Goal: Information Seeking & Learning: Learn about a topic

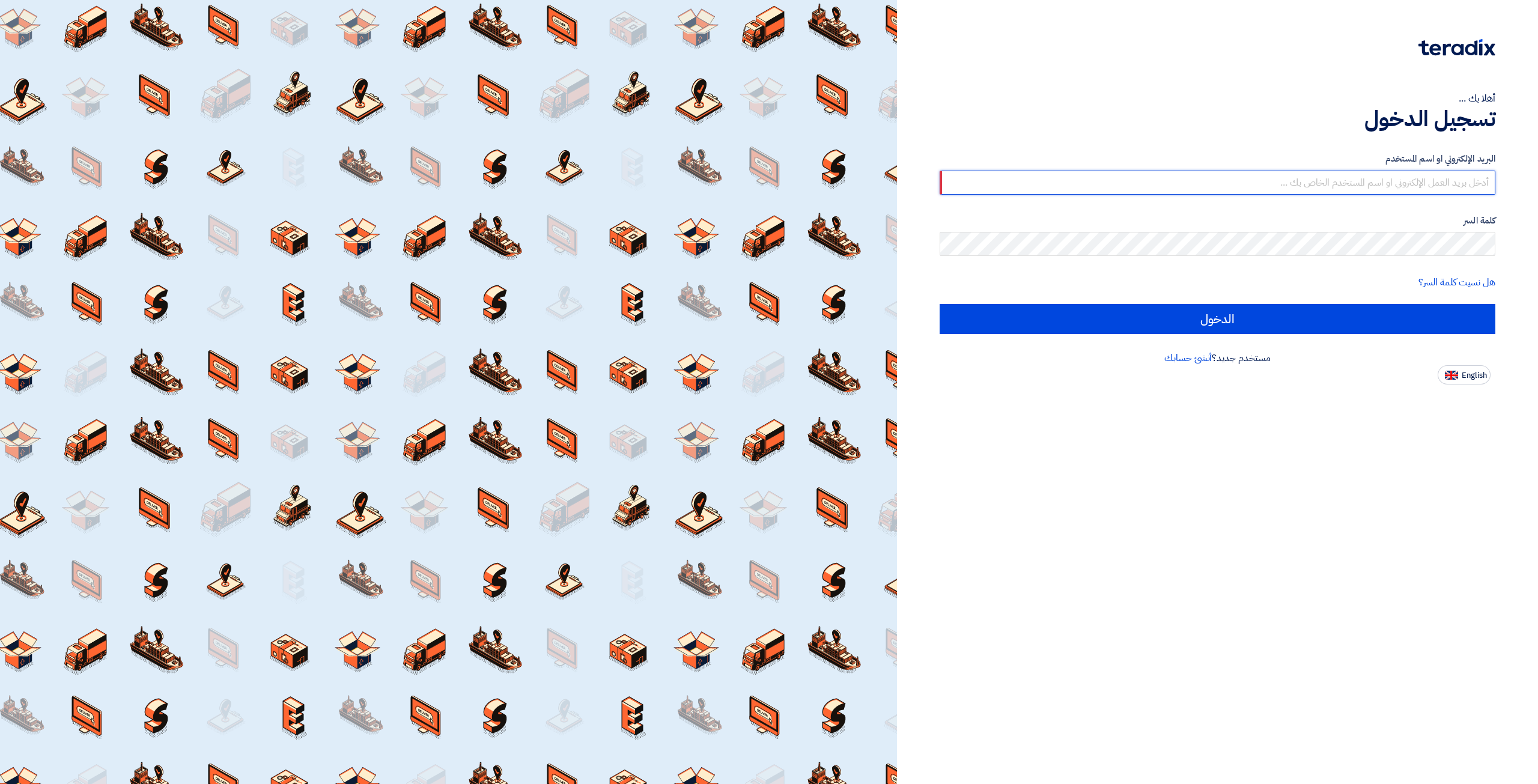
type input "[EMAIL_ADDRESS][DOMAIN_NAME]"
click at [940, 304] on input "الدخول" at bounding box center [1217, 318] width 556 height 30
type input "Sign in"
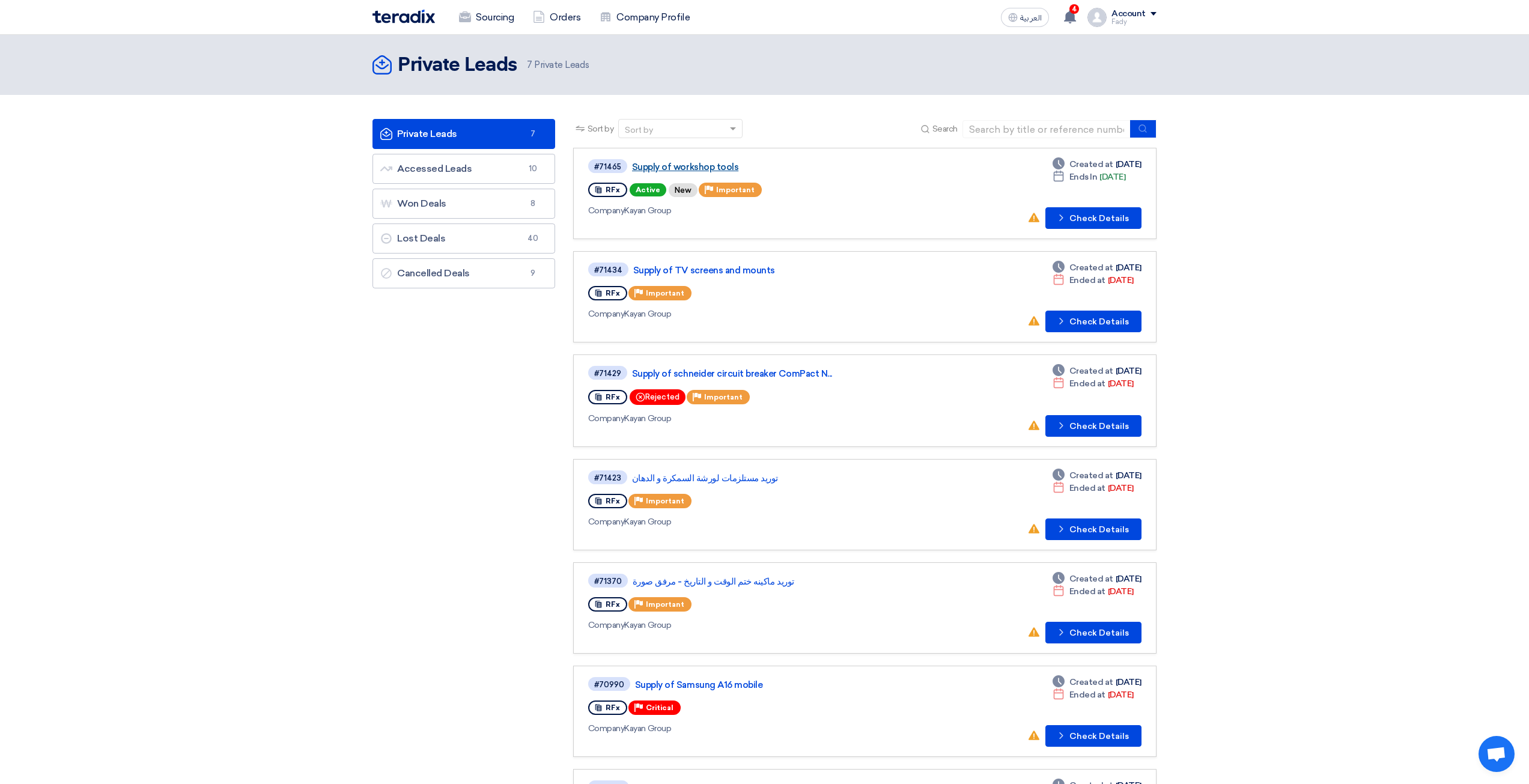
click at [734, 172] on link "Supply of workshop tools" at bounding box center [782, 167] width 300 height 11
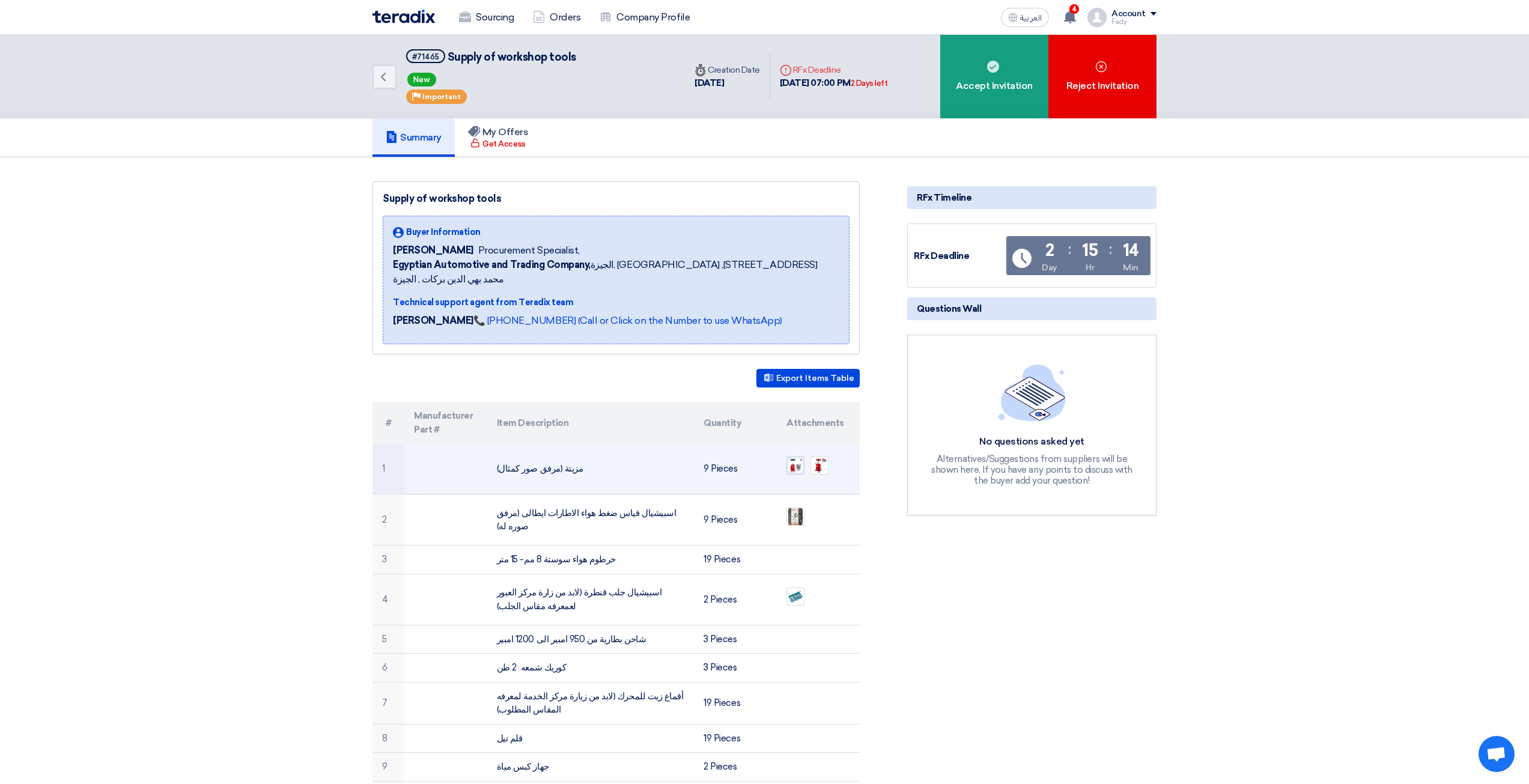
click at [795, 457] on img at bounding box center [795, 465] width 17 height 17
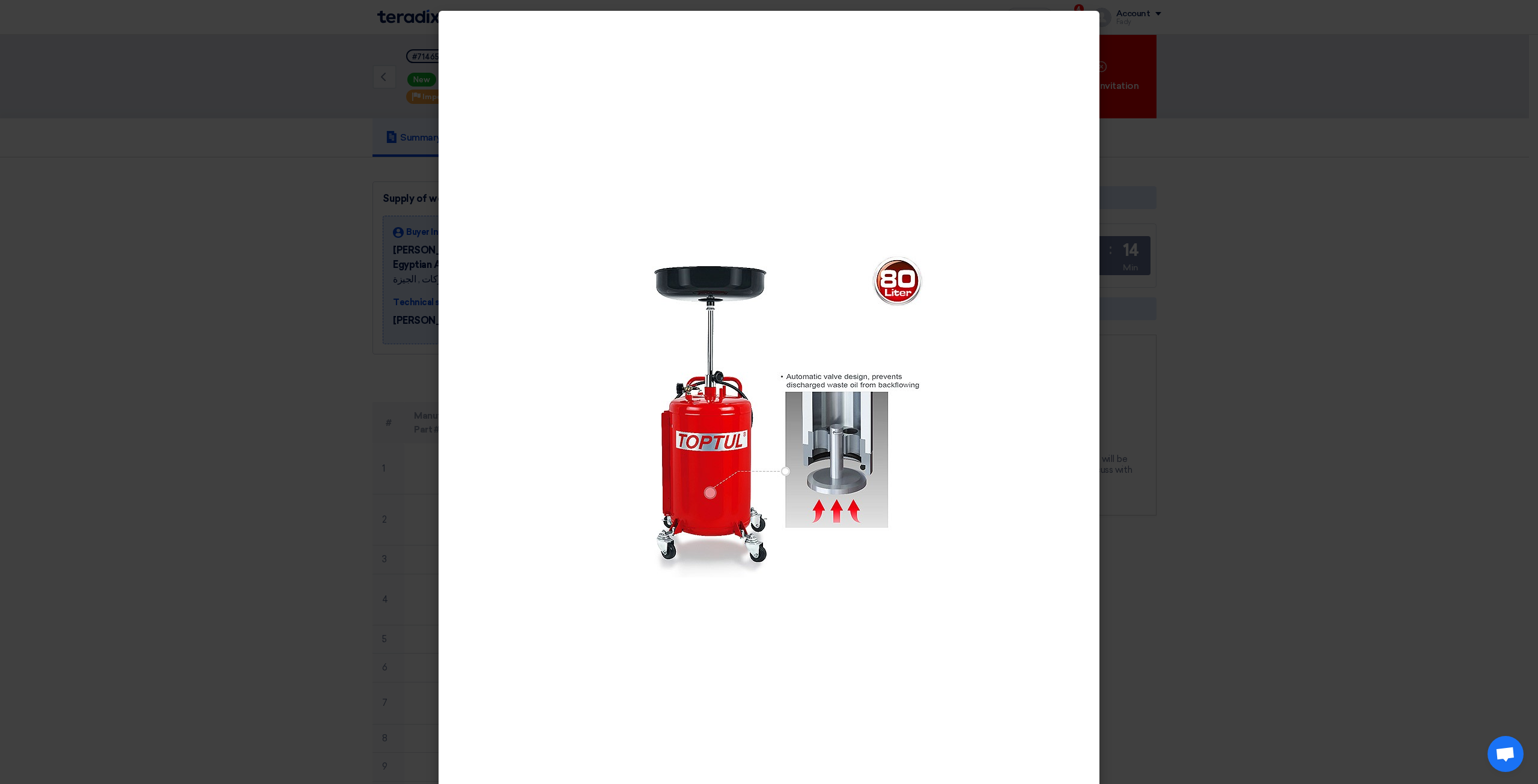
click at [1190, 577] on modal-container at bounding box center [769, 392] width 1538 height 784
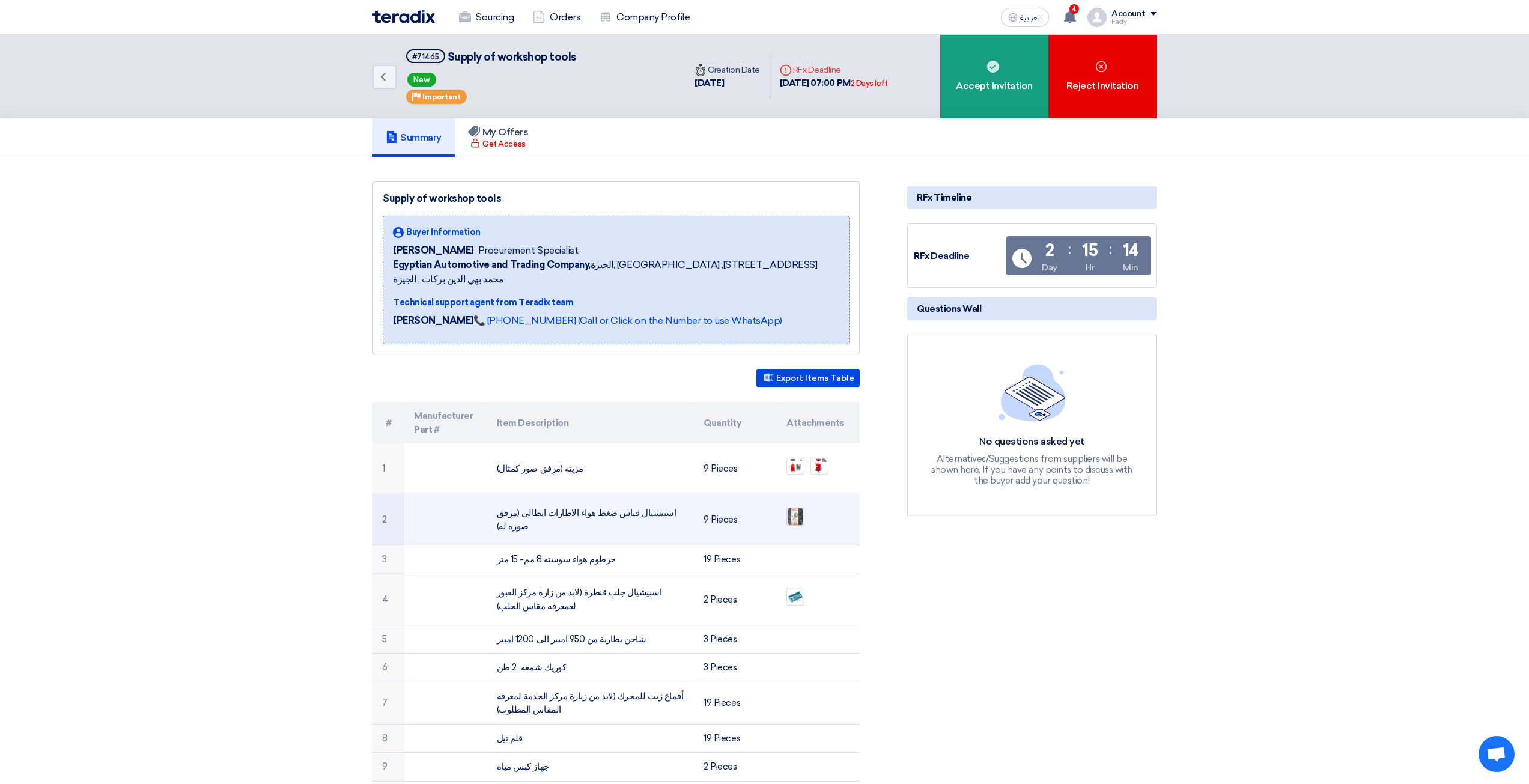
click at [804, 506] on img at bounding box center [795, 516] width 17 height 21
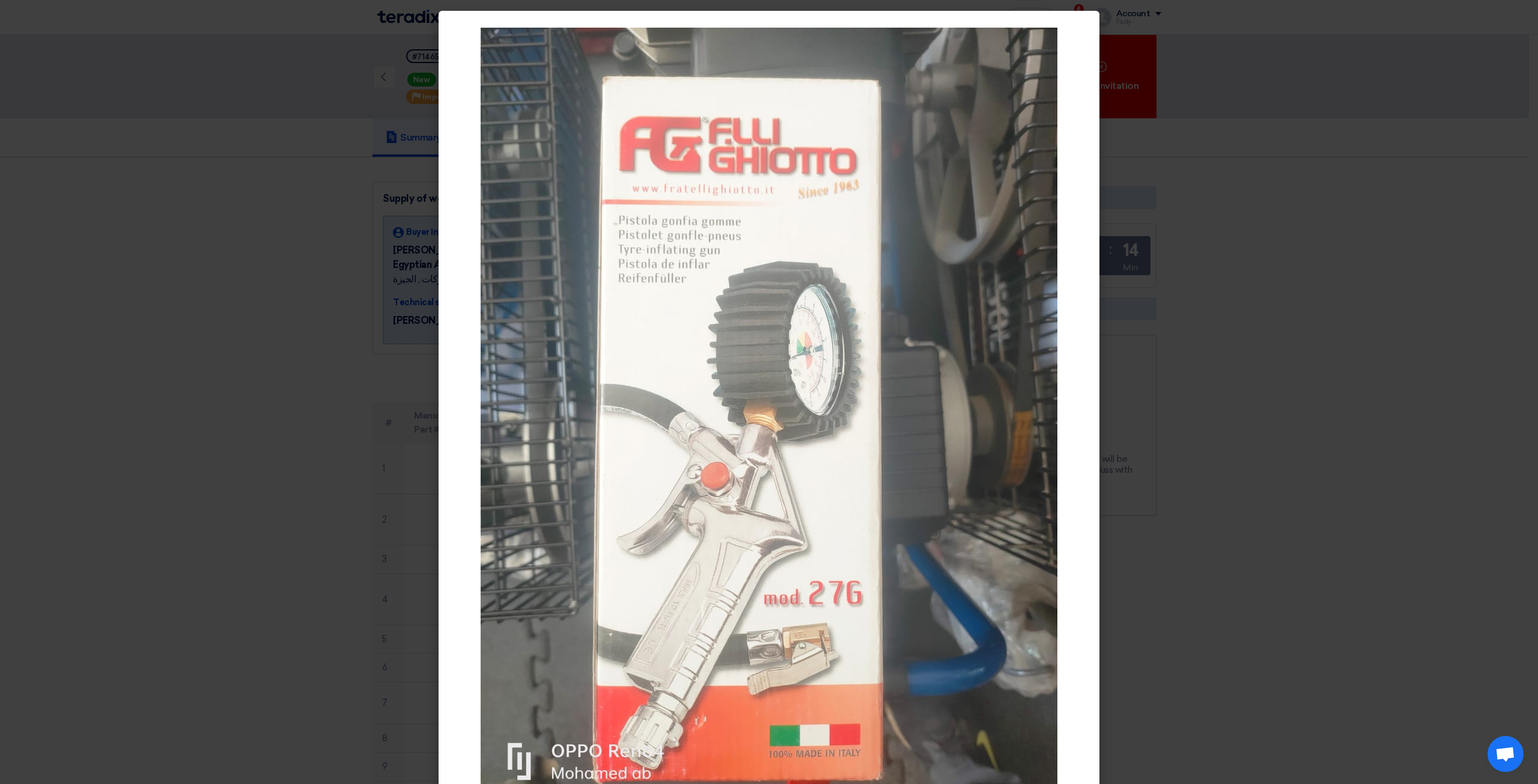
click at [1148, 510] on modal-container at bounding box center [769, 392] width 1538 height 784
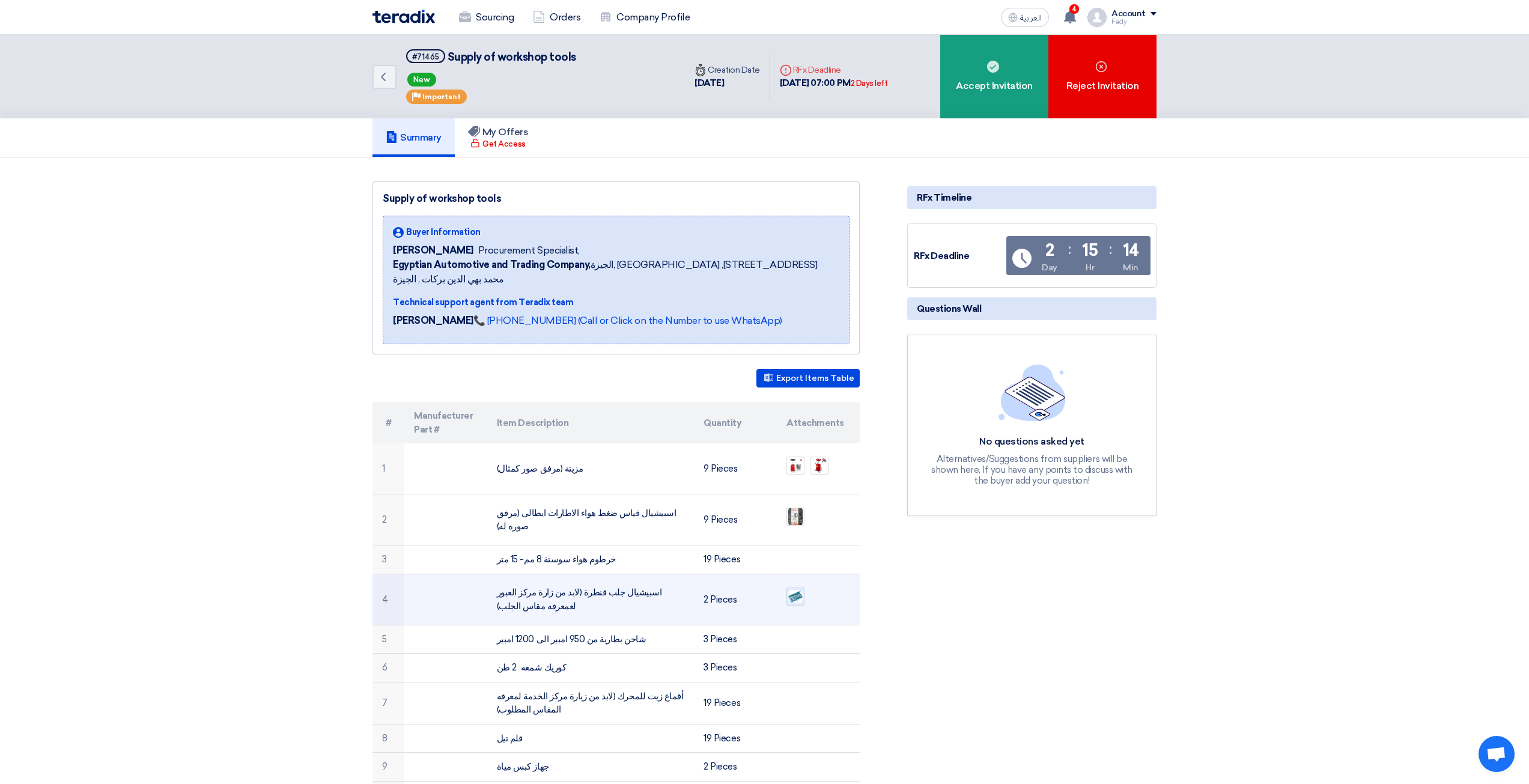
click at [792, 589] on img at bounding box center [795, 596] width 17 height 15
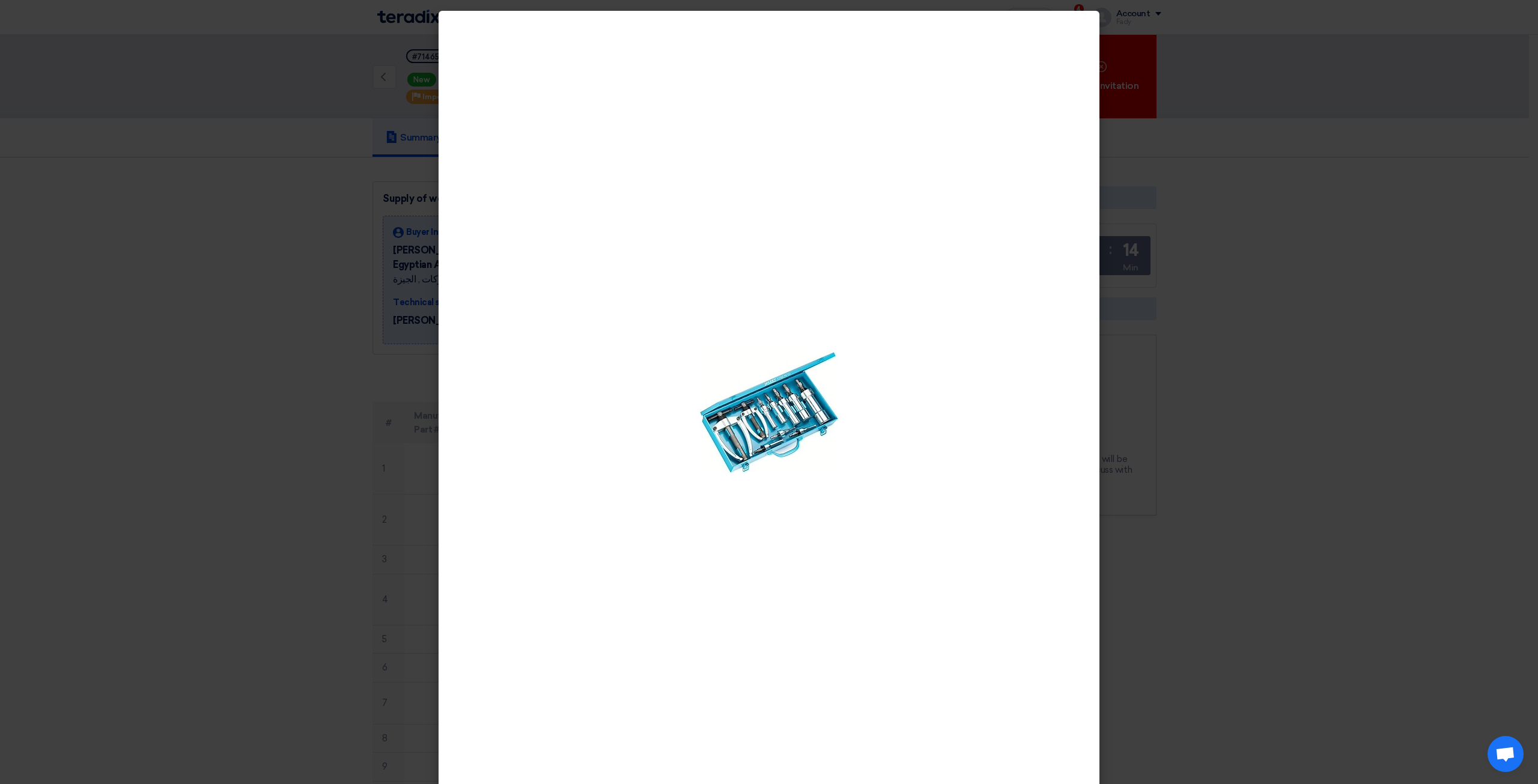
click at [377, 563] on modal-container at bounding box center [769, 392] width 1538 height 784
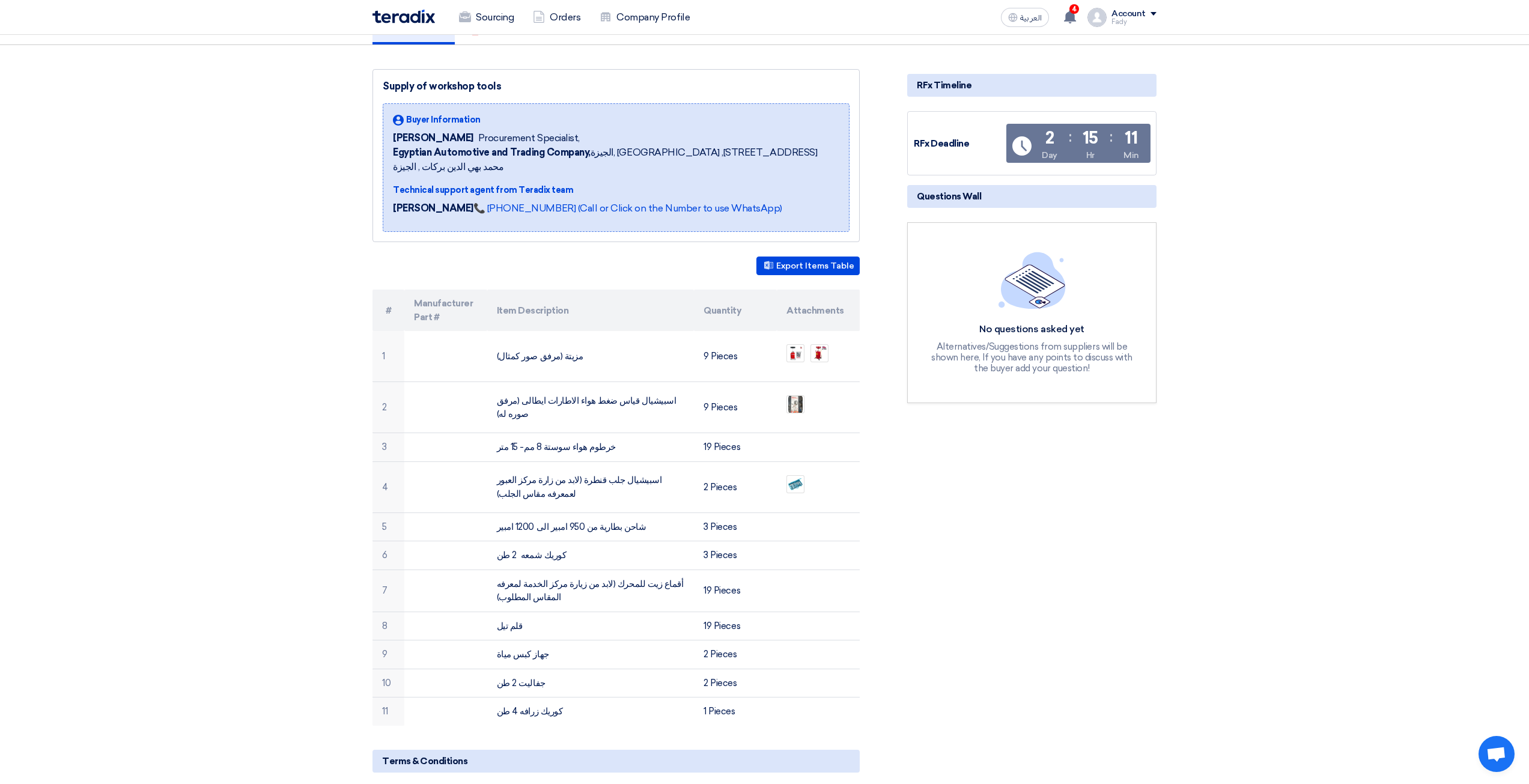
scroll to position [120, 0]
